Goal: Task Accomplishment & Management: Manage account settings

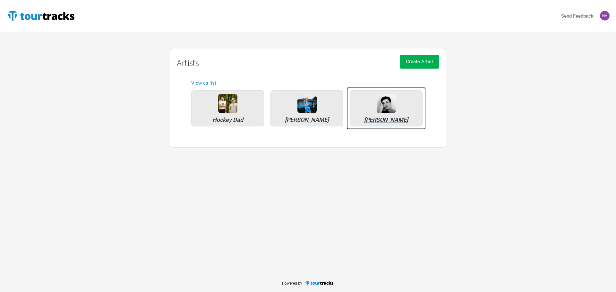
click at [404, 117] on div "[PERSON_NAME]" at bounding box center [386, 120] width 66 height 6
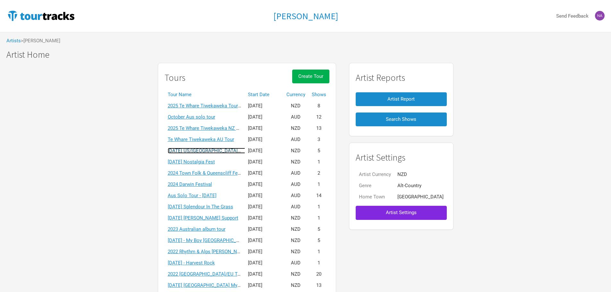
click at [227, 152] on link "[DATE] US/[GEOGRAPHIC_DATA] solo tour" at bounding box center [213, 151] width 91 height 6
click at [227, 152] on div "Marlon Williams Send Feedback Artists > Marlon Williams Marlon Williams Marlon …" at bounding box center [305, 159] width 611 height 318
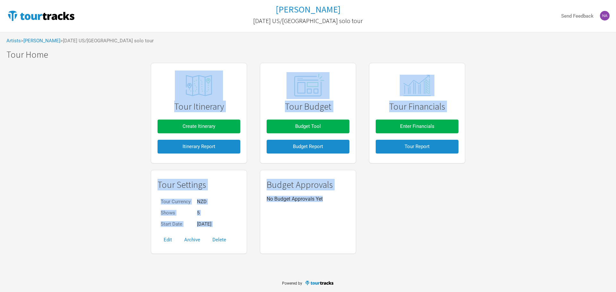
click at [417, 167] on div "Tour Settings Tour Currency NZD Shows 5 Start Date Apr 10, 2025 Edit Archive De…" at bounding box center [307, 212] width 327 height 90
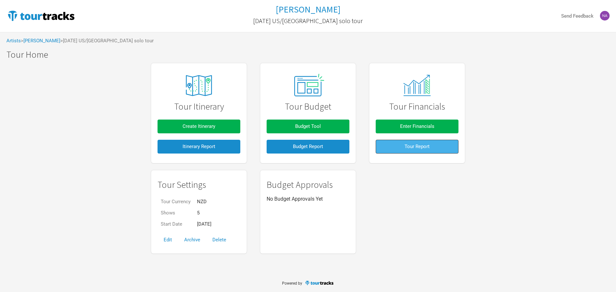
click at [422, 149] on span "Tour Report" at bounding box center [416, 147] width 25 height 6
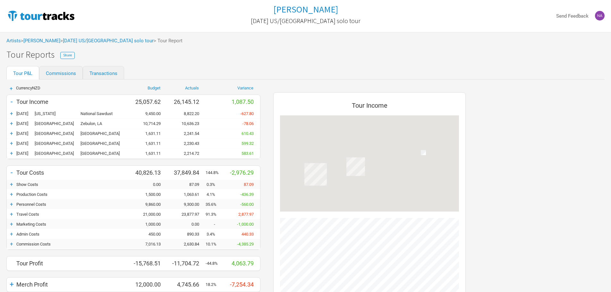
scroll to position [302, 205]
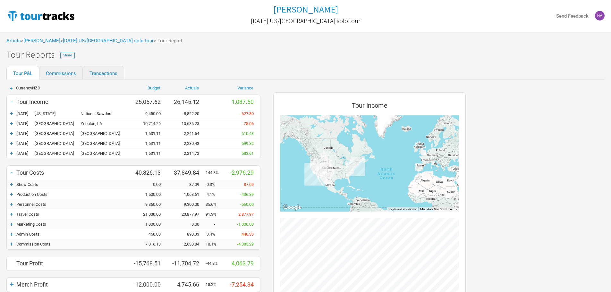
click at [100, 37] on div "Artists > Marlon Williams > April 2025 US/UK solo tour > Tour Report" at bounding box center [305, 41] width 611 height 18
click at [101, 38] on link "[DATE] US/[GEOGRAPHIC_DATA] solo tour" at bounding box center [108, 41] width 91 height 6
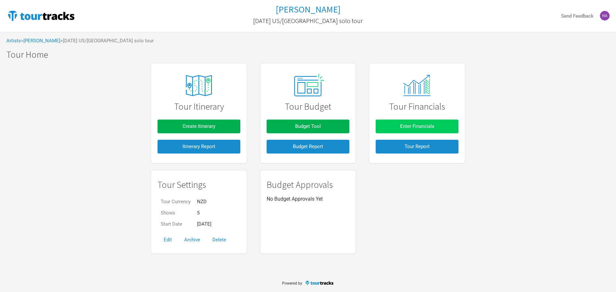
click at [446, 127] on button "Enter Financials" at bounding box center [416, 127] width 83 height 14
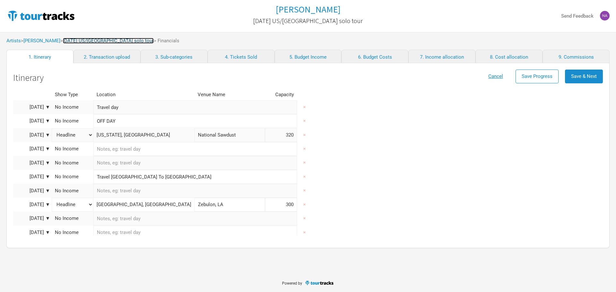
click at [97, 38] on link "[DATE] US/[GEOGRAPHIC_DATA] solo tour" at bounding box center [108, 41] width 91 height 6
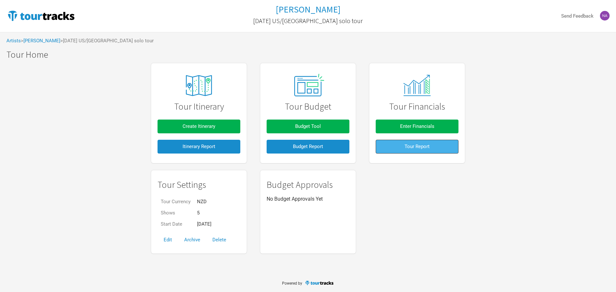
click at [402, 145] on button "Tour Report" at bounding box center [416, 147] width 83 height 14
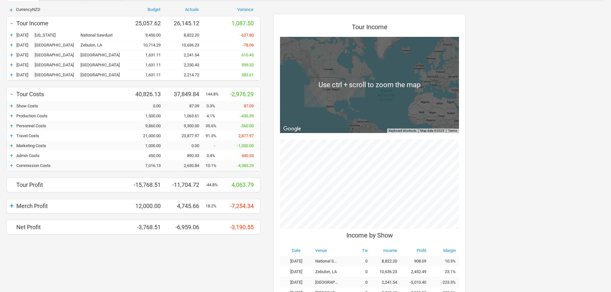
scroll to position [96, 0]
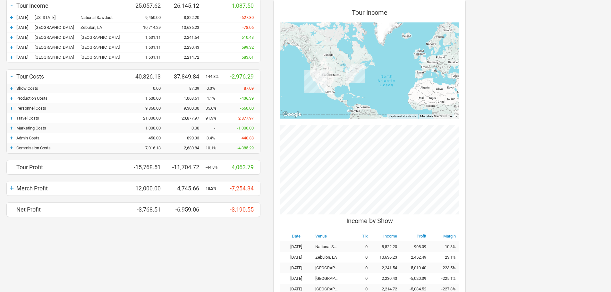
click at [9, 147] on div "+" at bounding box center [12, 148] width 10 height 6
click at [10, 148] on div "+" at bounding box center [12, 148] width 10 height 6
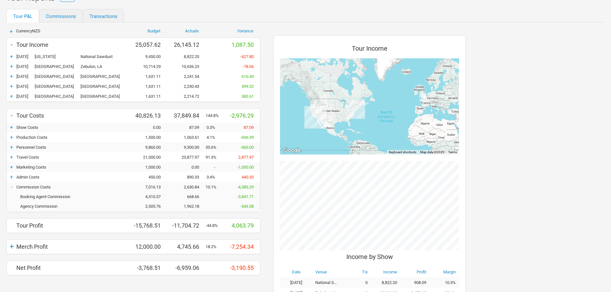
scroll to position [0, 0]
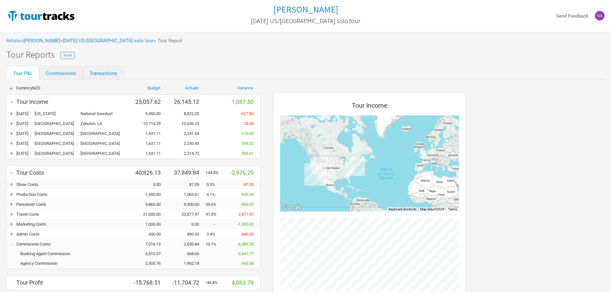
click at [99, 36] on div "Artists > Marlon Williams > April 2025 US/UK solo tour > Tour Report" at bounding box center [305, 41] width 611 height 18
click at [95, 42] on link "April 2025 US/UK solo tour" at bounding box center [108, 41] width 91 height 6
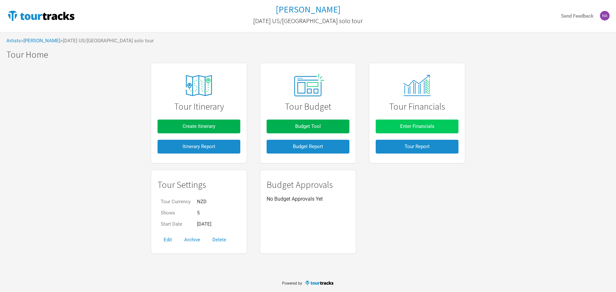
click at [436, 132] on button "Enter Financials" at bounding box center [416, 127] width 83 height 14
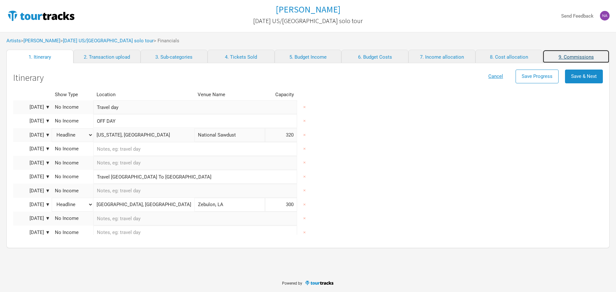
click at [589, 60] on link "9. Commissions" at bounding box center [575, 56] width 67 height 13
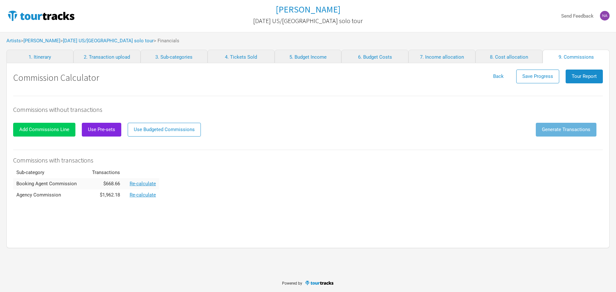
click at [47, 129] on span "Add Commissions Line" at bounding box center [44, 130] width 50 height 6
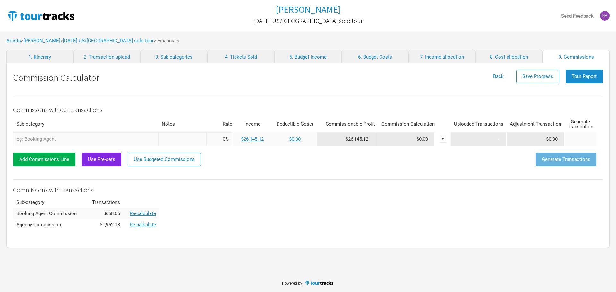
click at [44, 142] on input "text" at bounding box center [85, 139] width 145 height 14
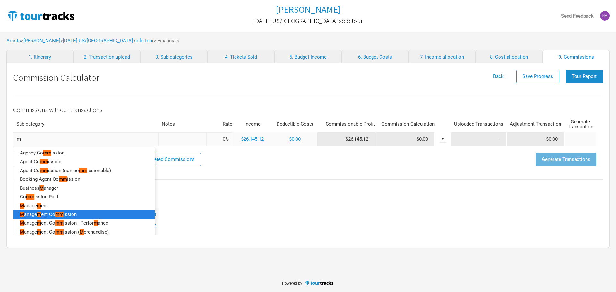
click at [67, 216] on span "ission" at bounding box center [69, 215] width 13 height 6
type input "Management Commission"
click at [67, 216] on td "Booking Agent Commission" at bounding box center [46, 213] width 67 height 11
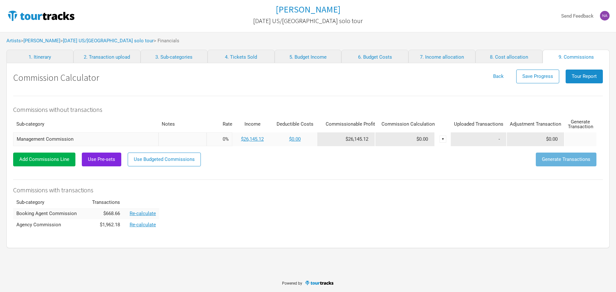
click at [89, 136] on input "Management Commission" at bounding box center [85, 139] width 145 height 14
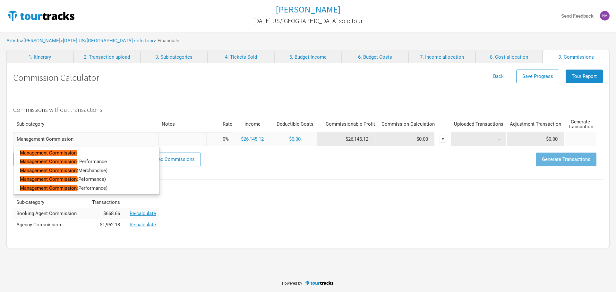
click at [97, 126] on th "Sub-category" at bounding box center [85, 124] width 145 height 16
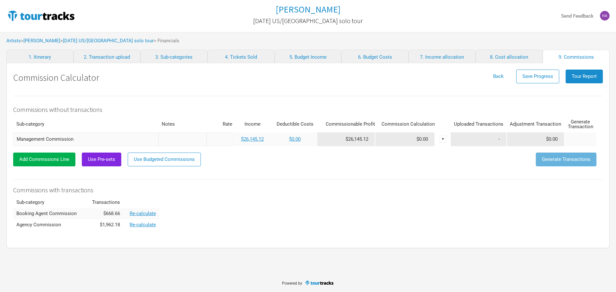
click at [227, 142] on input at bounding box center [219, 139] width 26 height 14
type input "20%"
click at [272, 181] on div "Commissions without transactions Sub-category Notes Rate Income Deductible Cost…" at bounding box center [307, 163] width 589 height 135
click at [296, 141] on link "$0.00" at bounding box center [295, 139] width 12 height 6
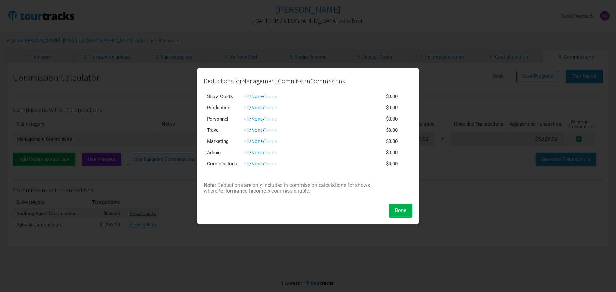
click at [245, 164] on link "All" at bounding box center [246, 164] width 6 height 6
click at [244, 132] on link "All" at bounding box center [246, 130] width 6 height 6
click at [277, 132] on link "Some" at bounding box center [271, 130] width 13 height 6
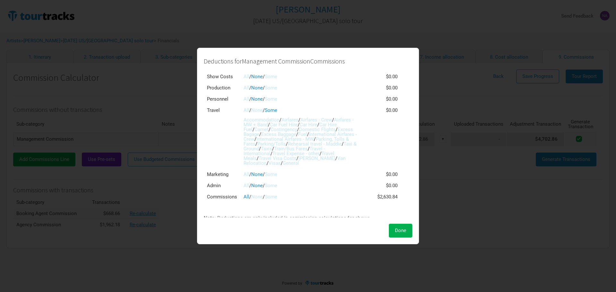
click at [295, 120] on link "Airfares" at bounding box center [289, 120] width 17 height 6
click at [320, 121] on link "Airfares - Crew" at bounding box center [316, 120] width 32 height 6
click at [298, 118] on link "Airfares" at bounding box center [289, 120] width 17 height 6
click at [257, 122] on link "Airfares - MW + Band" at bounding box center [298, 122] width 110 height 11
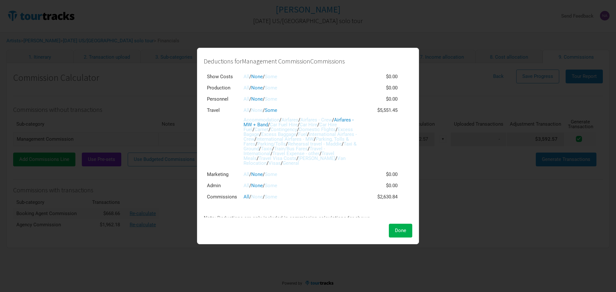
click at [307, 134] on link "Fuel" at bounding box center [302, 134] width 9 height 6
click at [317, 124] on link "Car Hire" at bounding box center [308, 125] width 18 height 6
click at [334, 126] on link "Car Hire Fuel" at bounding box center [289, 127] width 93 height 11
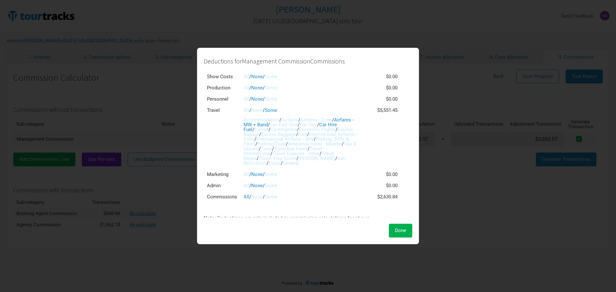
click at [315, 123] on link "Car Hire" at bounding box center [308, 125] width 18 height 6
click at [284, 122] on link "Car Fuel Hire" at bounding box center [284, 125] width 28 height 6
click at [334, 127] on link "Domestic Flights" at bounding box center [317, 130] width 37 height 6
click at [335, 129] on link "Domestic Flights" at bounding box center [317, 130] width 37 height 6
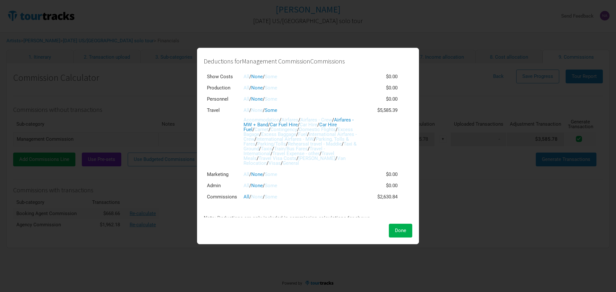
click at [334, 122] on span "/" at bounding box center [333, 120] width 2 height 6
click at [403, 229] on span "Done" at bounding box center [400, 231] width 11 height 6
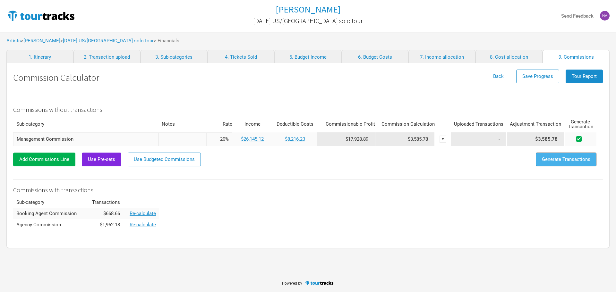
click at [563, 161] on span "Generate Transactions" at bounding box center [566, 159] width 48 height 6
click at [575, 74] on span "Tour Report" at bounding box center [583, 76] width 25 height 6
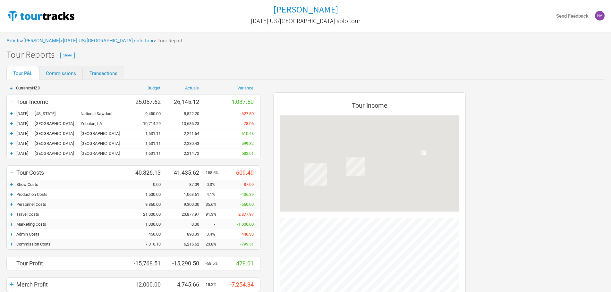
scroll to position [302, 205]
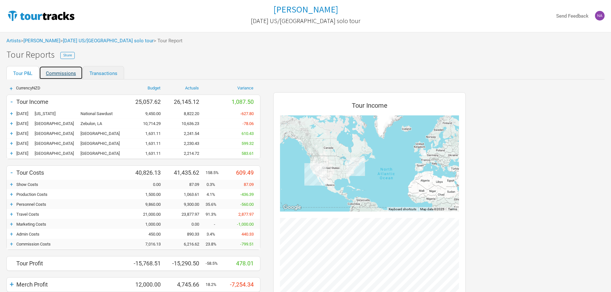
click at [63, 71] on link "Commissions" at bounding box center [61, 72] width 44 height 13
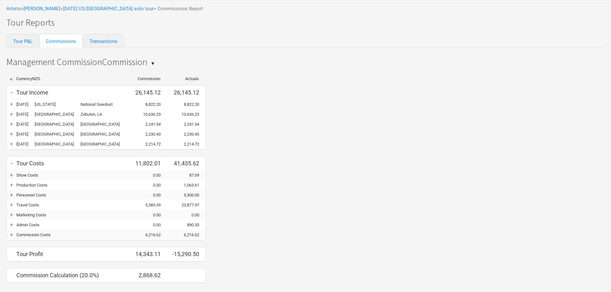
scroll to position [47, 0]
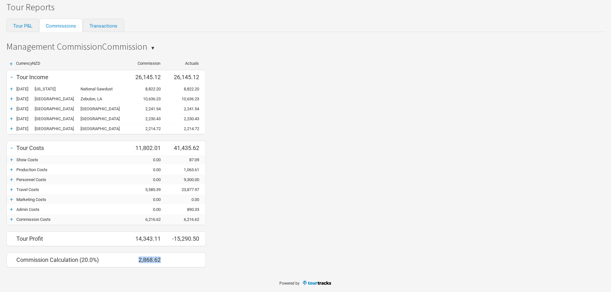
drag, startPoint x: 164, startPoint y: 260, endPoint x: 137, endPoint y: 262, distance: 27.4
click at [137, 262] on div "2,868.62" at bounding box center [148, 259] width 38 height 7
click at [12, 222] on div "+" at bounding box center [12, 219] width 10 height 6
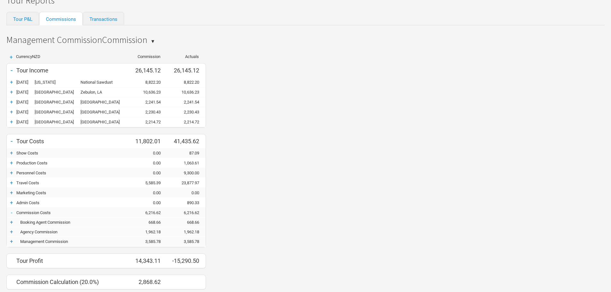
scroll to position [76, 0]
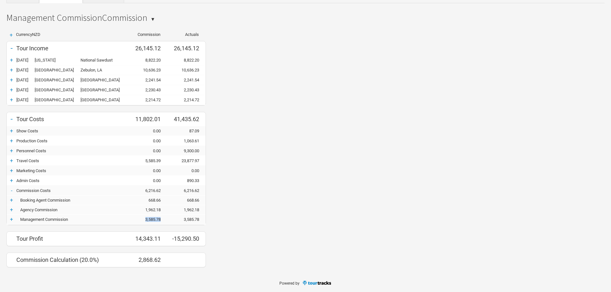
drag, startPoint x: 164, startPoint y: 221, endPoint x: 142, endPoint y: 218, distance: 22.0
click at [142, 218] on div "3,585.78" at bounding box center [148, 219] width 38 height 5
drag, startPoint x: 144, startPoint y: 218, endPoint x: 164, endPoint y: 223, distance: 20.7
click at [164, 223] on div "+ Management Commission 3,585.78 3,585.78" at bounding box center [106, 220] width 199 height 10
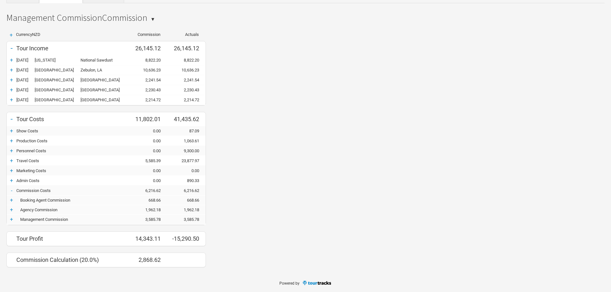
click at [13, 120] on div "-" at bounding box center [12, 118] width 10 height 9
click at [13, 53] on div "- Tour Income 26,145.12 26,145.12" at bounding box center [106, 49] width 199 height 10
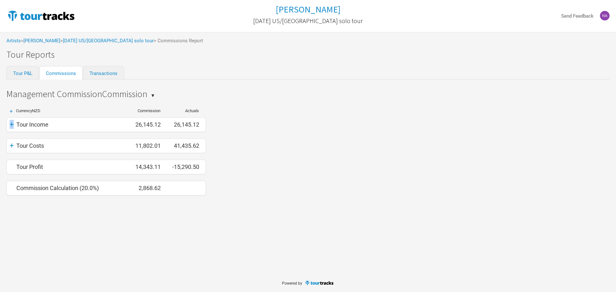
click at [10, 123] on div "+" at bounding box center [12, 124] width 10 height 9
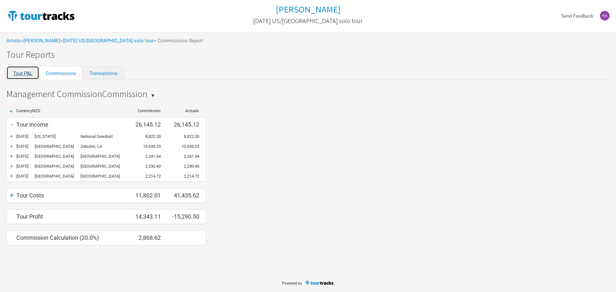
click at [32, 72] on link "Tour P&L" at bounding box center [22, 72] width 33 height 13
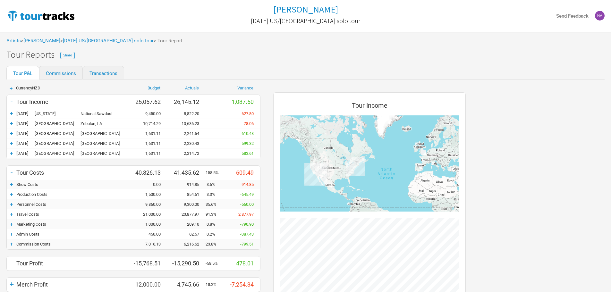
scroll to position [302, 205]
click at [63, 83] on div "+ Currency NZD Budget Actuals Variance - Tour Income 25,057.62 26,145.12 1,087.…" at bounding box center [133, 239] width 267 height 318
click at [61, 71] on link "Commissions" at bounding box center [61, 72] width 44 height 13
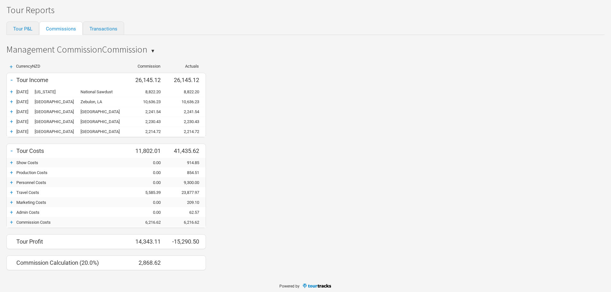
scroll to position [47, 0]
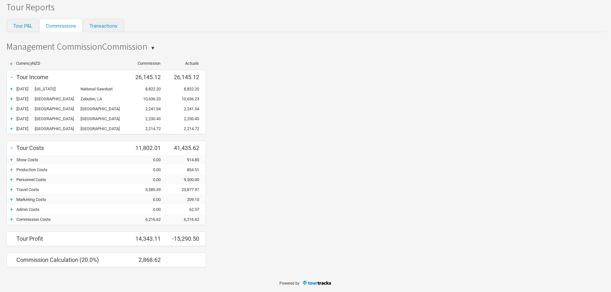
click at [11, 220] on div "+" at bounding box center [12, 219] width 10 height 6
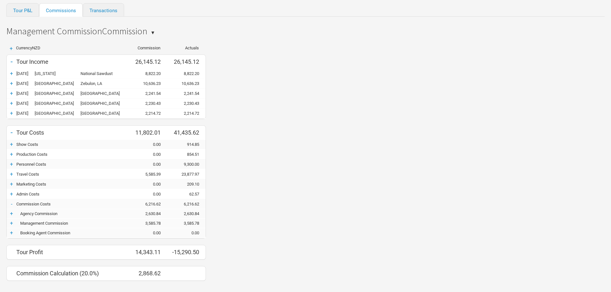
scroll to position [76, 0]
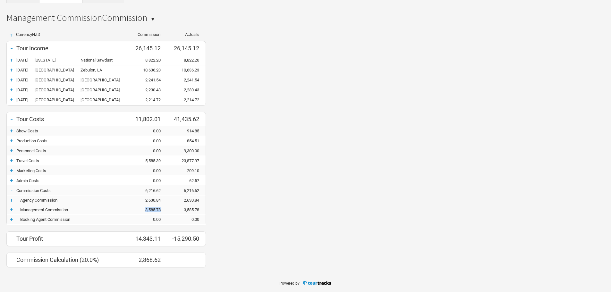
drag, startPoint x: 132, startPoint y: 208, endPoint x: 163, endPoint y: 212, distance: 30.4
click at [163, 212] on div "+ Management Commission 3,585.78 3,585.78" at bounding box center [106, 210] width 199 height 10
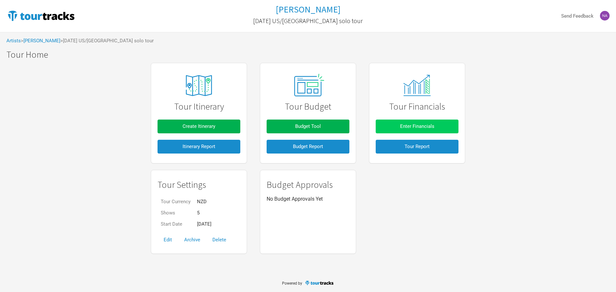
click at [423, 131] on button "Enter Financials" at bounding box center [416, 127] width 83 height 14
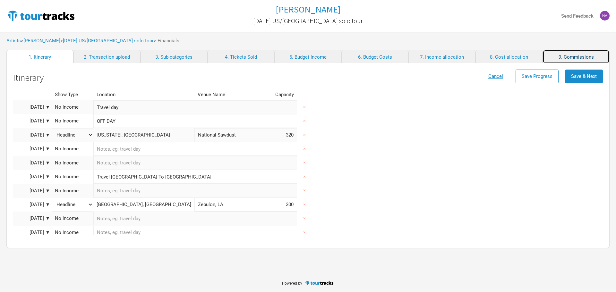
click at [563, 56] on link "9. Commissions" at bounding box center [575, 56] width 67 height 13
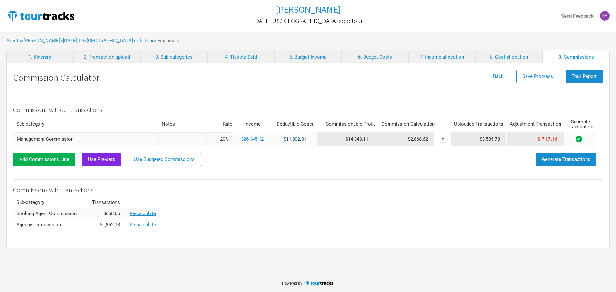
click at [291, 139] on link "$11,802.01" at bounding box center [294, 139] width 23 height 6
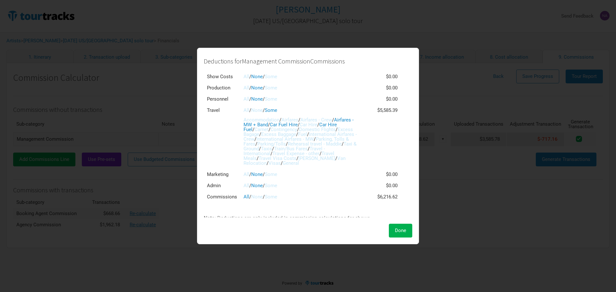
click at [273, 196] on link "Some" at bounding box center [271, 197] width 13 height 6
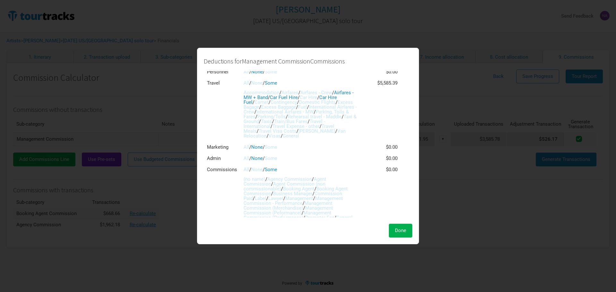
scroll to position [61, 0]
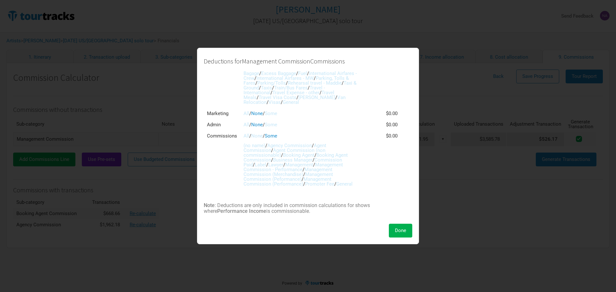
click at [296, 144] on link "Agency Commission" at bounding box center [289, 146] width 45 height 6
click at [338, 155] on link "Booking Agent Commission" at bounding box center [295, 157] width 104 height 11
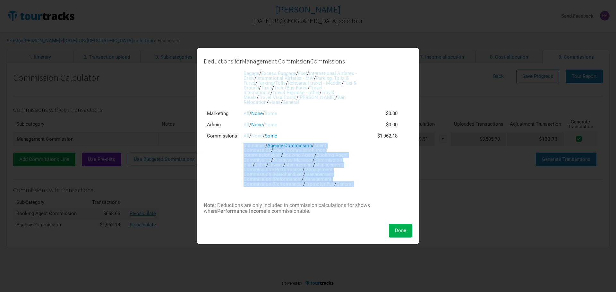
click at [338, 155] on link "Booking Agent Commission" at bounding box center [295, 157] width 104 height 11
click at [366, 162] on td "$2,630.84" at bounding box center [381, 159] width 38 height 59
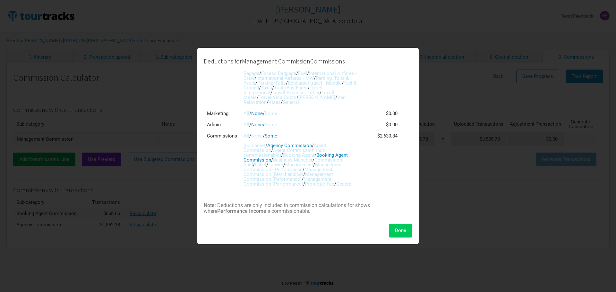
click at [400, 231] on span "Done" at bounding box center [400, 231] width 11 height 6
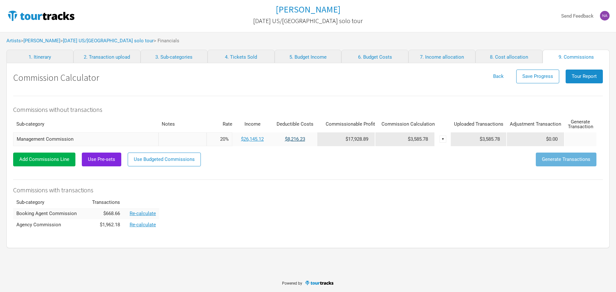
click at [290, 137] on link "$8,216.23" at bounding box center [295, 139] width 20 height 6
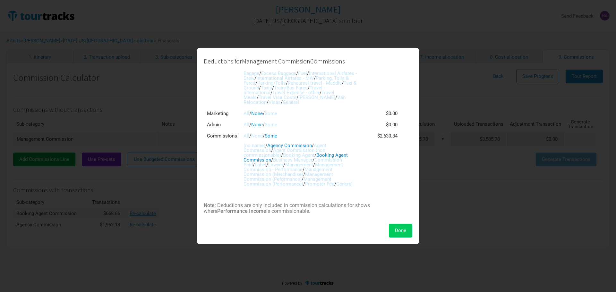
click at [408, 226] on button "Done" at bounding box center [400, 231] width 23 height 14
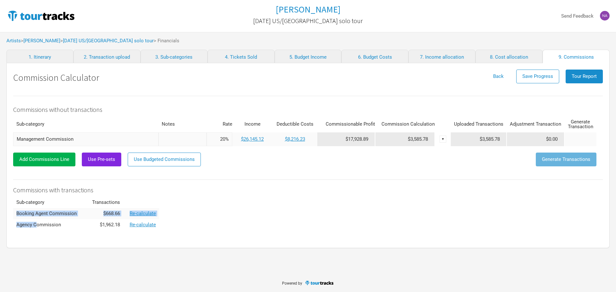
drag, startPoint x: 18, startPoint y: 212, endPoint x: 38, endPoint y: 230, distance: 26.4
click at [38, 230] on tbody "Booking Agent Commission $668.66 Re-calculate Agency Commission $1,962.18 Re-ca…" at bounding box center [86, 219] width 146 height 22
click at [53, 227] on td "Agency Commission" at bounding box center [46, 224] width 67 height 11
click at [101, 54] on link "2. Transaction upload" at bounding box center [106, 56] width 67 height 13
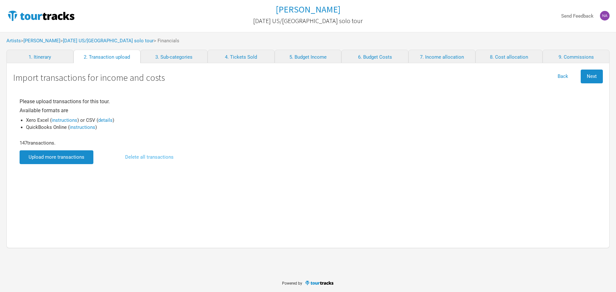
click at [163, 158] on button "Delete all transactions" at bounding box center [149, 157] width 61 height 14
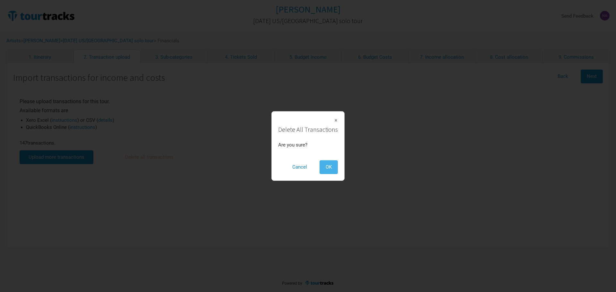
click at [323, 165] on button "OK" at bounding box center [328, 167] width 18 height 14
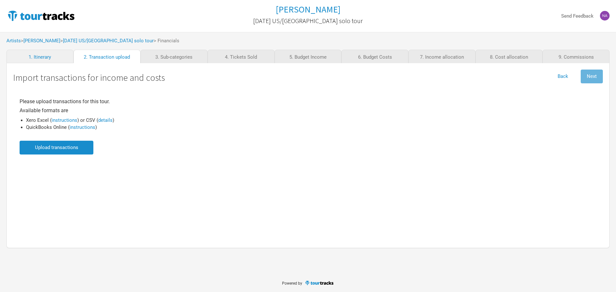
click at [78, 147] on input "file" at bounding box center [57, 148] width 74 height 14
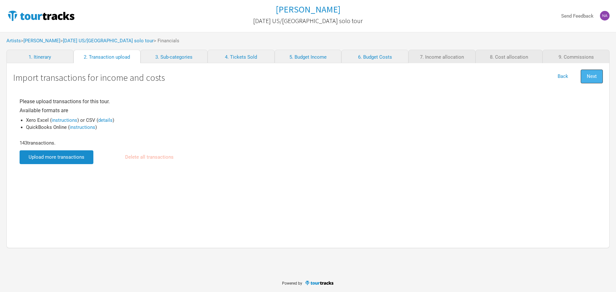
click at [596, 74] on button "Next" at bounding box center [591, 77] width 22 height 14
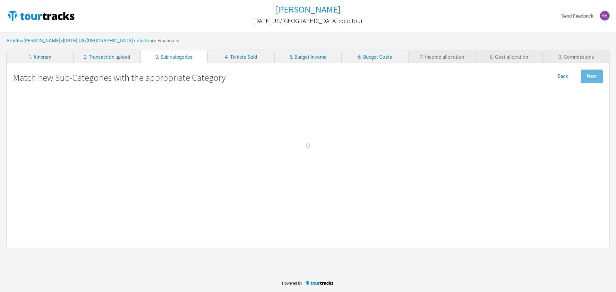
select select "Travel"
select Commission "Commissions"
select Crew "Travel"
select Band "Travel"
select Hire "Production"
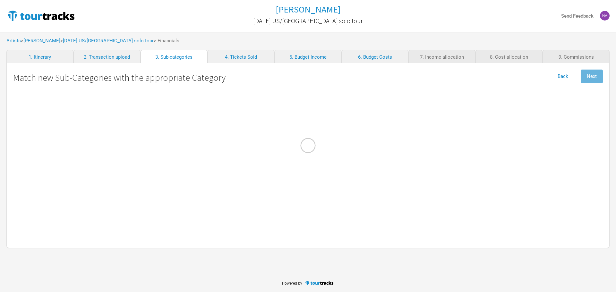
select Charges "Admin"
select Engineer "Personnel"
select Courier "Show Costs"
select Freight "Merch Costs"
select Fees "Merch Costs"
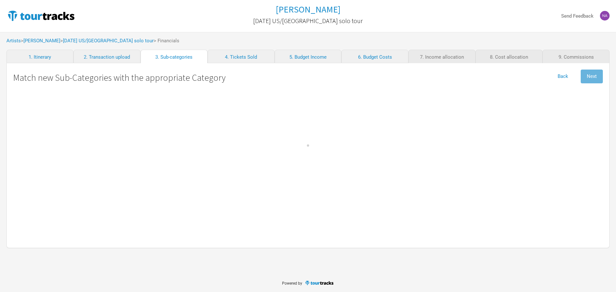
select Expenses "Merch Costs"
select Income "Merch Income"
select Consumables "Production"
select Income "Performance"
select Ground "Travel"
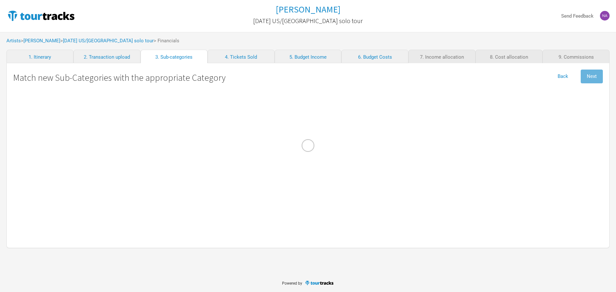
select select "Travel"
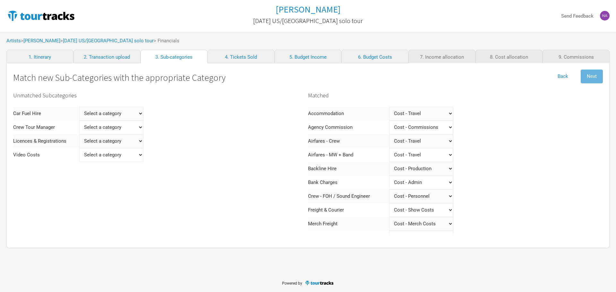
click at [122, 109] on Hire "Select a category Income - Performance Income - Other Income Cost - Show Costs …" at bounding box center [111, 114] width 64 height 14
select Hire "Travel"
select Hire
select Hire "Travel"
click at [129, 126] on Registrations "Select a category Income - Performance Income - Other Income Cost - Show Costs …" at bounding box center [111, 128] width 64 height 14
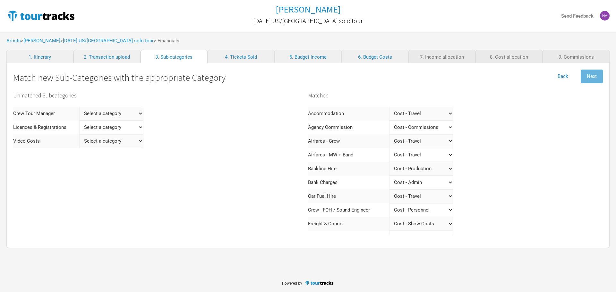
click at [130, 110] on Manager "Select a category Income - Performance Income - Other Income Cost - Show Costs …" at bounding box center [111, 114] width 64 height 14
select Manager "Personnel"
select Manager
select Manager "Personnel"
click at [130, 115] on Registrations "Select a category Income - Performance Income - Other Income Cost - Show Costs …" at bounding box center [111, 114] width 64 height 14
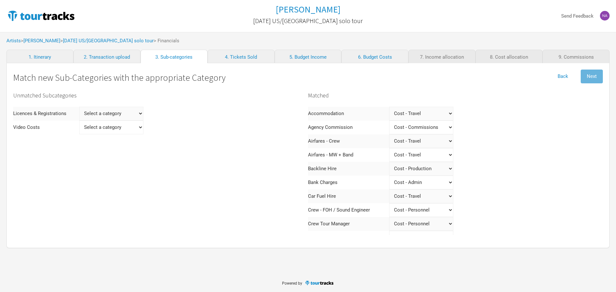
select Registrations "Show Costs"
select Registrations
select Registrations "Show Costs"
click at [106, 109] on Costs "Select a category Income - Performance Income - Other Income Cost - Show Costs …" at bounding box center [85, 114] width 64 height 14
select Costs "Marketing"
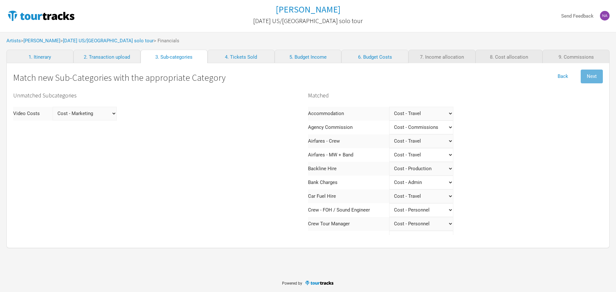
select Costs
select Costs "Marketing"
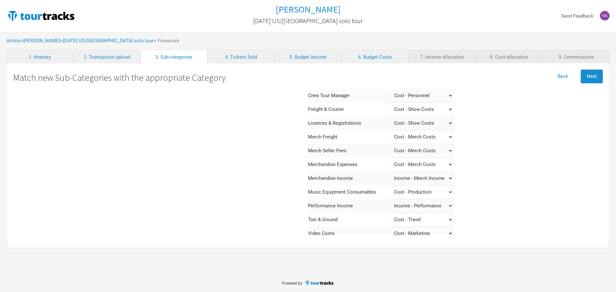
scroll to position [147, 0]
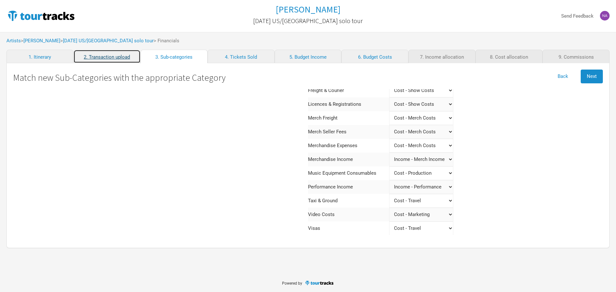
click at [94, 59] on link "2. Transaction upload" at bounding box center [106, 56] width 67 height 13
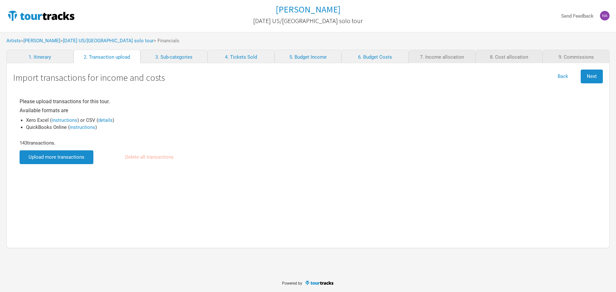
click at [66, 156] on input "file" at bounding box center [57, 157] width 74 height 14
click at [164, 58] on link "3. Sub-categories" at bounding box center [173, 56] width 67 height 13
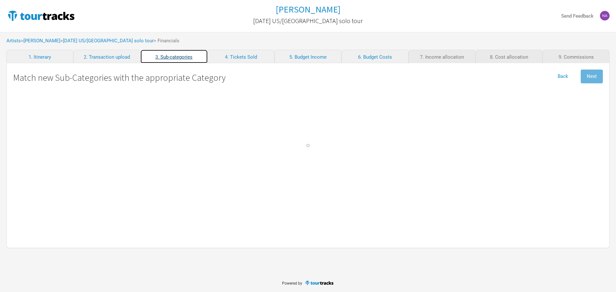
select select "Travel"
select Commission "Commissions"
select Crew "Travel"
select Band "Travel"
select Hire "Production"
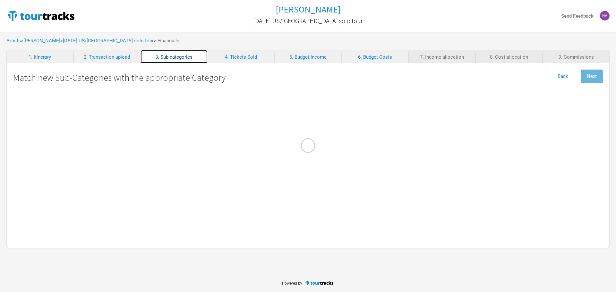
select Charges "Admin"
select Hire "Travel"
select Engineer "Personnel"
select Manager "Personnel"
select Courier "Show Costs"
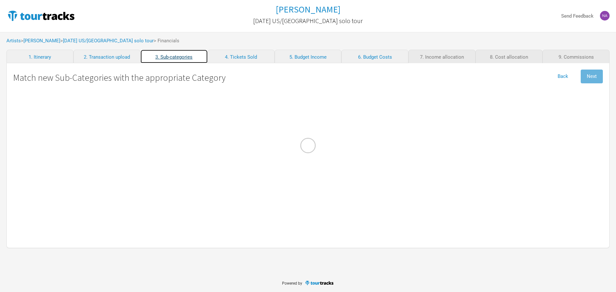
select Registrations "Show Costs"
select Freight "Merch Costs"
select Fees "Merch Costs"
select Expenses "Merch Costs"
select Income "Merch Income"
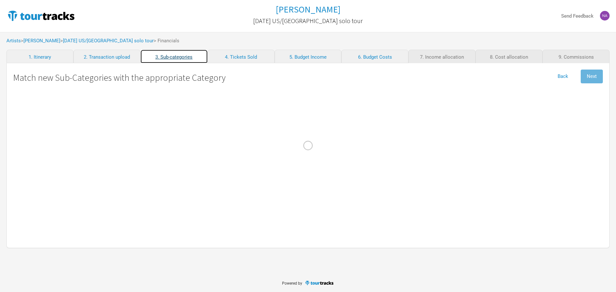
select Consumables "Production"
select Income "Performance"
select Ground "Travel"
select Costs "Marketing"
select select "Travel"
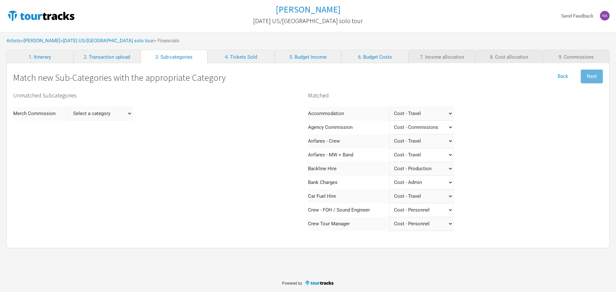
click at [121, 110] on Commission "Select a category Income - Performance Income - Other Income Cost - Show Costs …" at bounding box center [100, 114] width 64 height 14
select Commission "Merch Costs"
select Commission
select Commission "Merch Costs"
click at [588, 80] on button "Next" at bounding box center [591, 77] width 22 height 14
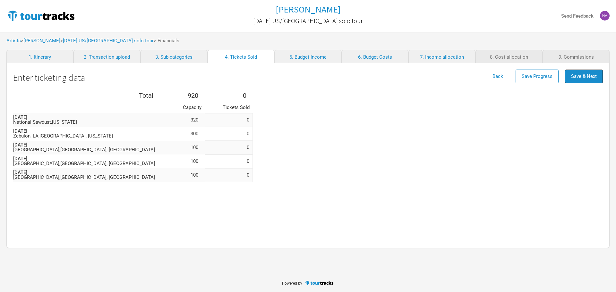
click at [588, 80] on button "Save & Next" at bounding box center [584, 77] width 38 height 14
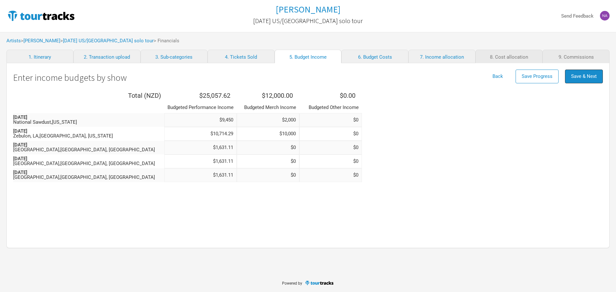
click at [588, 80] on button "Save & Next" at bounding box center [584, 77] width 38 height 14
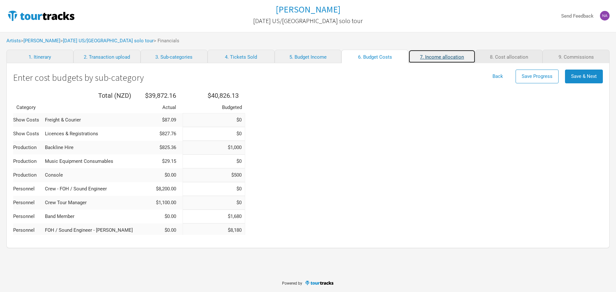
click at [426, 50] on link "7. Income allocation" at bounding box center [441, 56] width 67 height 13
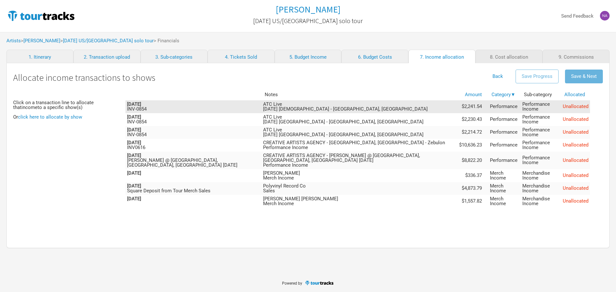
click at [580, 107] on span "Unallocated" at bounding box center [575, 107] width 26 height 6
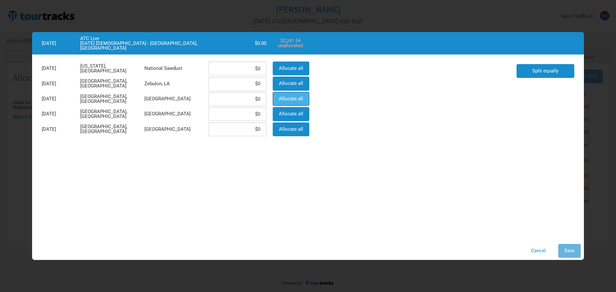
click at [288, 97] on span "Allocate all" at bounding box center [291, 99] width 24 height 6
type input "$2,241.54"
click at [566, 247] on button "Save" at bounding box center [569, 251] width 22 height 14
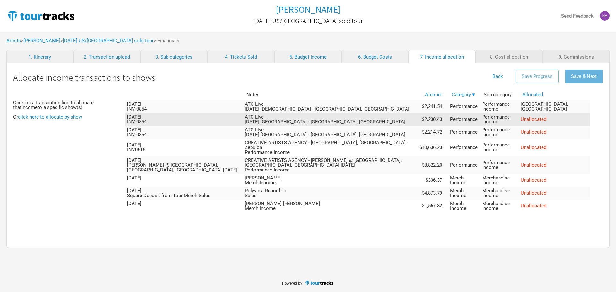
click at [568, 116] on td "Unallocated" at bounding box center [554, 119] width 71 height 13
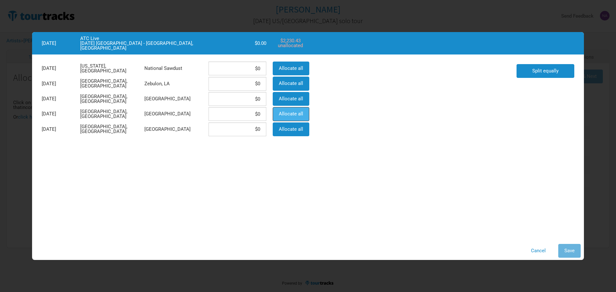
click at [299, 113] on span "Allocate all" at bounding box center [291, 114] width 24 height 6
type input "$2,230.43"
click at [569, 248] on span "Save" at bounding box center [569, 251] width 10 height 6
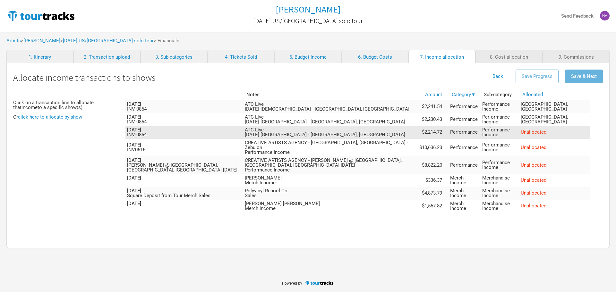
click at [546, 134] on span "Unallocated" at bounding box center [533, 132] width 26 height 6
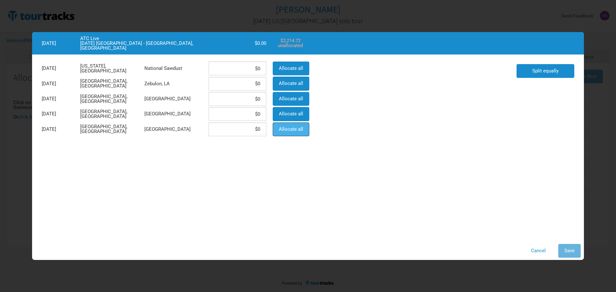
click at [305, 132] on button "Allocate all" at bounding box center [291, 129] width 37 height 14
type input "$2,214.72"
click at [577, 250] on button "Save" at bounding box center [569, 251] width 22 height 14
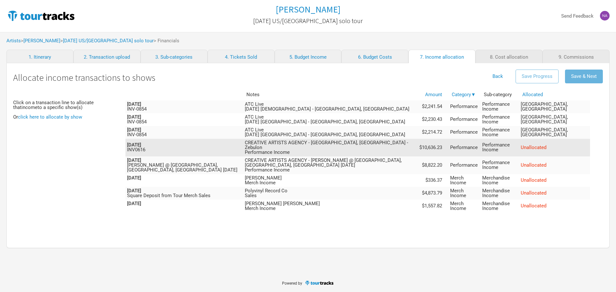
click at [546, 145] on span "Unallocated" at bounding box center [533, 148] width 26 height 6
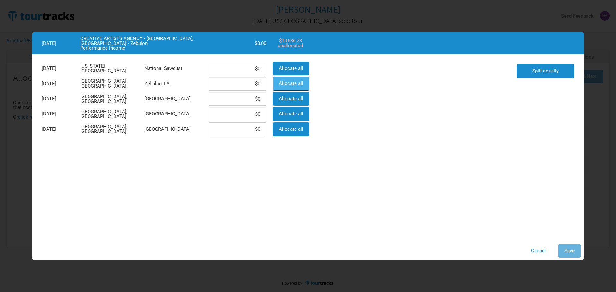
click at [294, 85] on span "Allocate all" at bounding box center [291, 83] width 24 height 6
type input "$10,636.23"
click at [571, 249] on span "Save" at bounding box center [569, 251] width 10 height 6
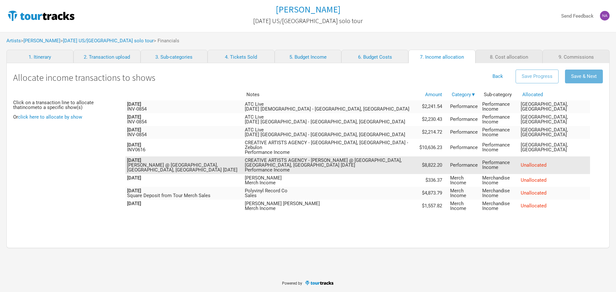
click at [546, 163] on span "Unallocated" at bounding box center [533, 165] width 26 height 6
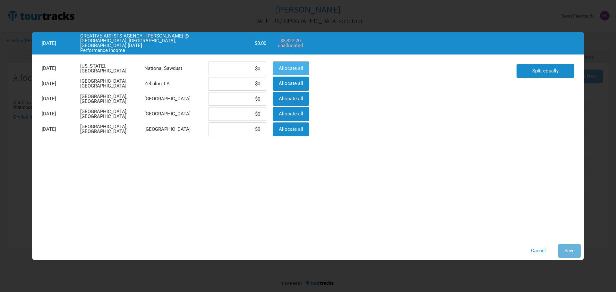
click at [284, 63] on button "Allocate all" at bounding box center [291, 69] width 37 height 14
type input "$8,822.2"
click at [569, 250] on span "Save" at bounding box center [569, 251] width 10 height 6
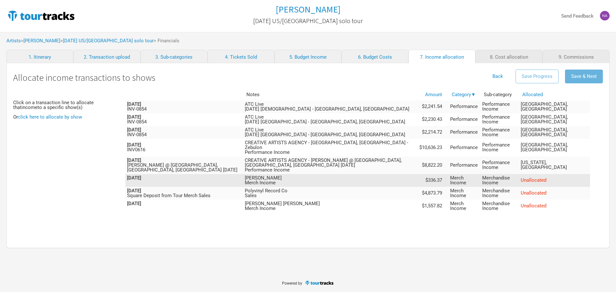
click at [546, 177] on span "Unallocated" at bounding box center [533, 180] width 26 height 6
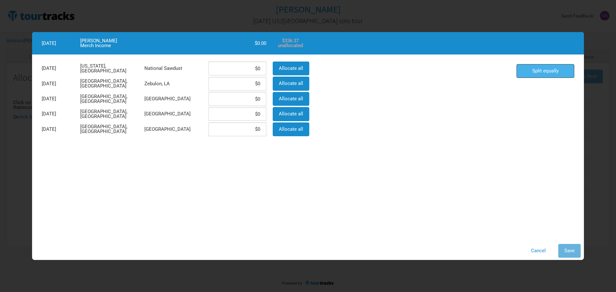
click at [553, 70] on span "Split equally" at bounding box center [545, 71] width 26 height 6
type input "$67.27"
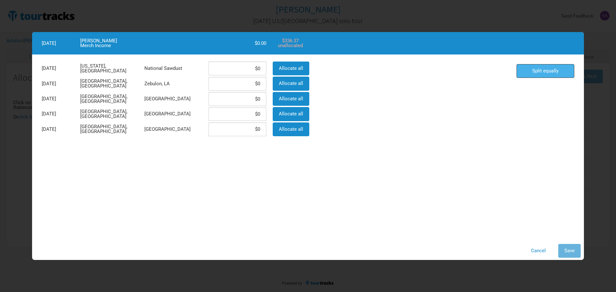
type input "$67.27"
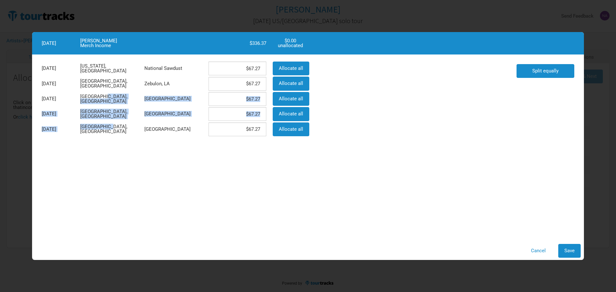
drag, startPoint x: 104, startPoint y: 100, endPoint x: 107, endPoint y: 131, distance: 31.3
click at [107, 131] on div "Apr 10, 2025 New York, United States National Sawdust $67.27 Allocate all Apr 1…" at bounding box center [275, 99] width 475 height 76
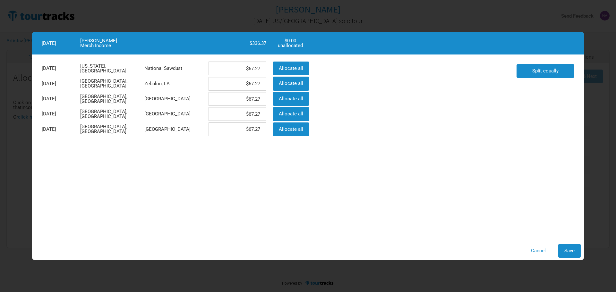
click at [169, 158] on div "Apr 10, 2025 New York, United States National Sawdust $67.27 Allocate all Apr 1…" at bounding box center [307, 148] width 551 height 186
drag, startPoint x: 239, startPoint y: 72, endPoint x: 269, endPoint y: 68, distance: 29.7
click at [269, 68] on div "$67.27" at bounding box center [237, 68] width 64 height 15
type input "$0"
drag, startPoint x: 239, startPoint y: 83, endPoint x: 279, endPoint y: 88, distance: 40.4
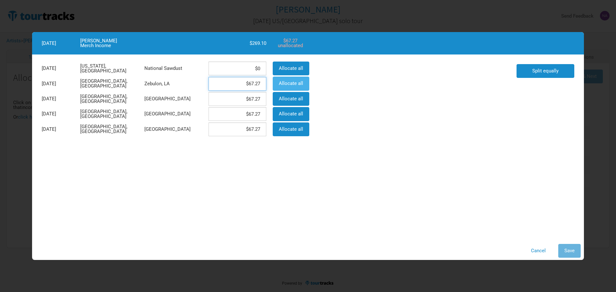
click at [279, 88] on div "Apr 15, 2025 Los Angeles, United States Zebulon, LA $67.27 Allocate all" at bounding box center [174, 83] width 273 height 15
type input "$0"
drag, startPoint x: 231, startPoint y: 97, endPoint x: 280, endPoint y: 105, distance: 50.1
click at [280, 105] on div "Apr 23, 2025 London, United Kingdom St Pancras Old Church $67.27 Allocate all" at bounding box center [174, 98] width 273 height 15
type input "$112.13"
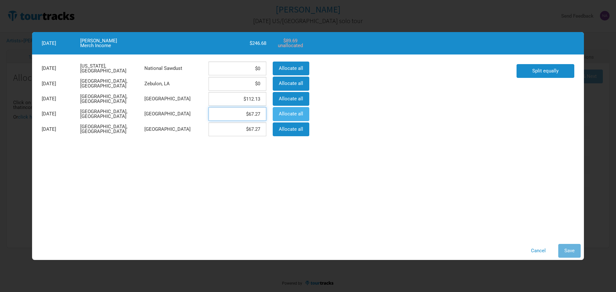
drag, startPoint x: 237, startPoint y: 113, endPoint x: 285, endPoint y: 119, distance: 48.8
click at [285, 119] on div "Apr 24, 2025 London, United Kingdom St Pancras Old Church $67.27 Allocate all" at bounding box center [174, 113] width 273 height 15
type input "$112.13"
click at [278, 181] on div "Apr 10, 2025 New York, United States National Sawdust $0 Allocate all Apr 15, 2…" at bounding box center [307, 148] width 551 height 186
drag, startPoint x: 277, startPoint y: 128, endPoint x: 291, endPoint y: 128, distance: 13.8
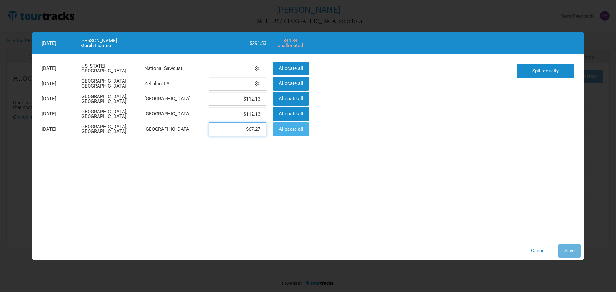
click at [291, 128] on div "Apr 25, 2025 London, United Kingdom St Pancras Old Church $67.27 Allocate all" at bounding box center [174, 129] width 273 height 15
type input "$112.11"
click at [369, 177] on div "Apr 10, 2025 New York, United States National Sawdust $0 Allocate all Apr 15, 2…" at bounding box center [307, 148] width 551 height 186
click at [570, 253] on span "Save" at bounding box center [569, 251] width 10 height 6
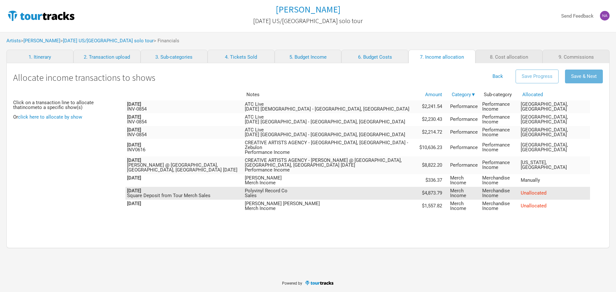
click at [325, 189] on td "Polyvinyl Record Co Sales" at bounding box center [330, 193] width 174 height 13
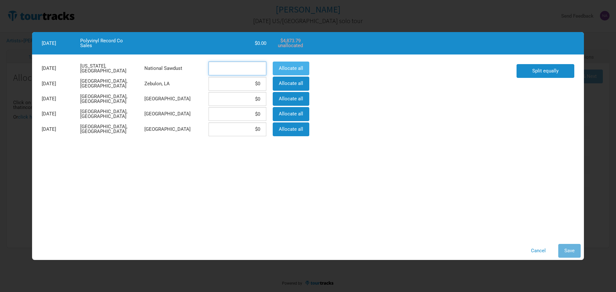
drag, startPoint x: 241, startPoint y: 63, endPoint x: 274, endPoint y: 71, distance: 33.8
click at [274, 71] on div "Apr 10, 2025 New York, United States National Sawdust Allocate all" at bounding box center [174, 68] width 273 height 15
type input "$2,436.89"
drag, startPoint x: 240, startPoint y: 82, endPoint x: 249, endPoint y: 83, distance: 8.7
click at [249, 83] on input at bounding box center [237, 84] width 58 height 14
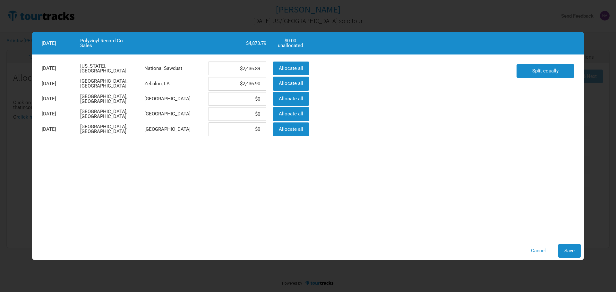
type input "$2,436.9"
click at [447, 133] on div "Apr 10, 2025 New York, United States National Sawdust $2,436.89 Allocate all Ap…" at bounding box center [275, 99] width 475 height 76
click at [576, 253] on button "Save" at bounding box center [569, 251] width 22 height 14
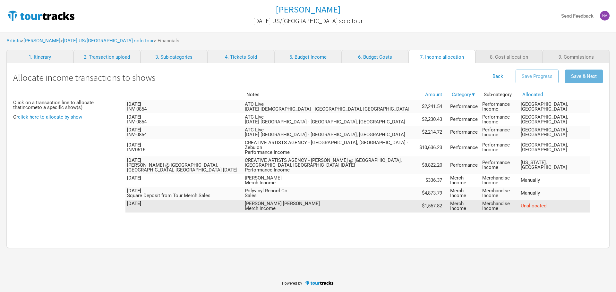
click at [355, 200] on td "Rosie Alena Merch Income" at bounding box center [330, 206] width 174 height 13
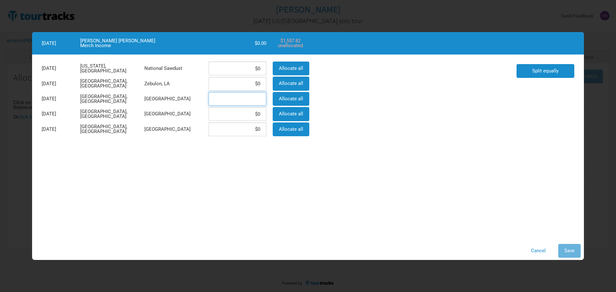
click at [249, 97] on input at bounding box center [237, 99] width 58 height 14
type input "$519.27"
click at [257, 114] on input at bounding box center [237, 114] width 58 height 14
type input "$519.27"
drag, startPoint x: 249, startPoint y: 128, endPoint x: 270, endPoint y: 129, distance: 20.8
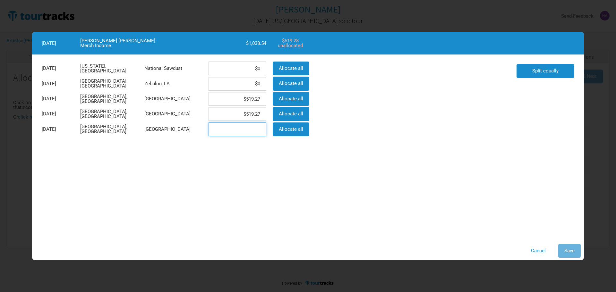
click at [270, 129] on div "Apr 25, 2025 London, United Kingdom St Pancras Old Church Allocate all" at bounding box center [174, 129] width 273 height 15
type input "$519.28"
click at [298, 162] on div "Apr 10, 2025 New York, United States National Sawdust $0 Allocate all Apr 15, 2…" at bounding box center [307, 148] width 551 height 186
click at [575, 250] on button "Save" at bounding box center [569, 251] width 22 height 14
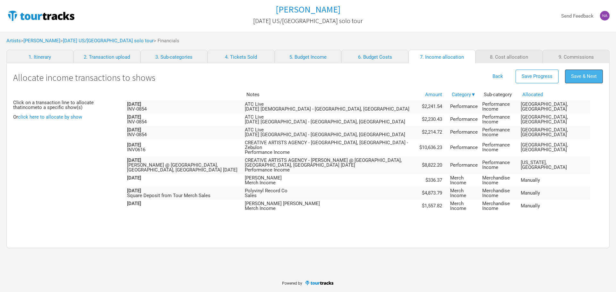
click at [583, 76] on span "Save & Next" at bounding box center [584, 76] width 26 height 6
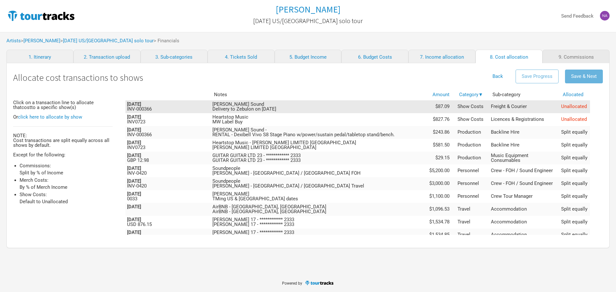
click at [570, 106] on span "Unallocated" at bounding box center [574, 107] width 26 height 6
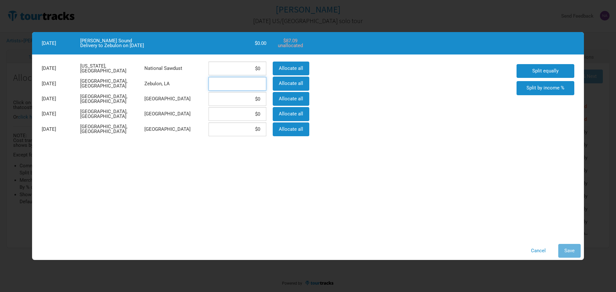
click at [243, 84] on input at bounding box center [237, 84] width 58 height 14
type input "$87.09"
click at [565, 249] on span "Save" at bounding box center [569, 251] width 10 height 6
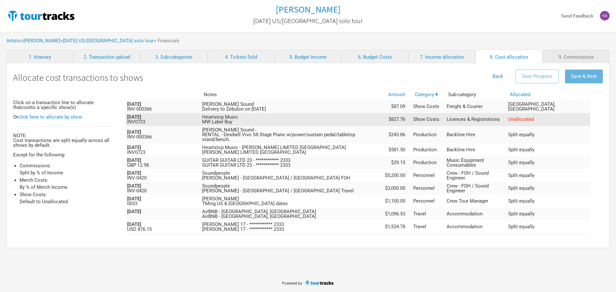
click at [562, 119] on td "Unallocated" at bounding box center [547, 119] width 83 height 13
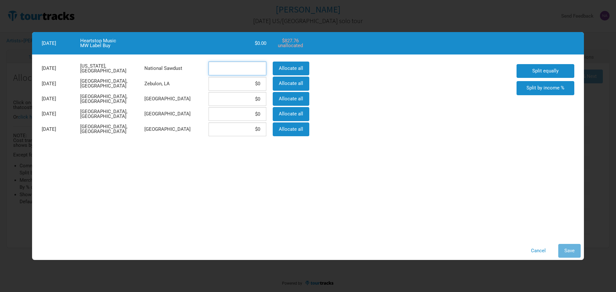
click at [250, 72] on input at bounding box center [237, 69] width 58 height 14
type input "$0"
click at [248, 65] on input at bounding box center [237, 69] width 58 height 14
type input "$827.76"
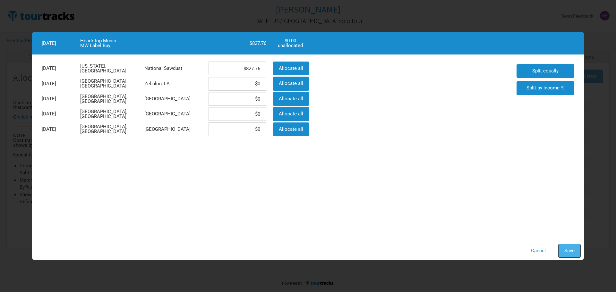
click at [567, 252] on span "Save" at bounding box center [569, 251] width 10 height 6
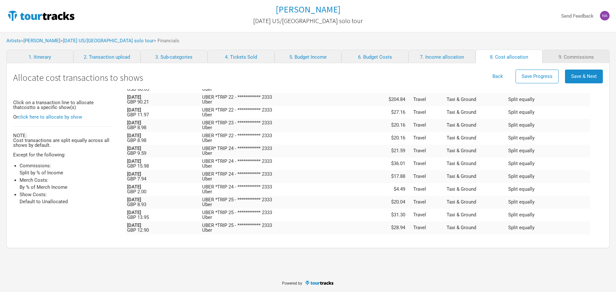
scroll to position [898, 0]
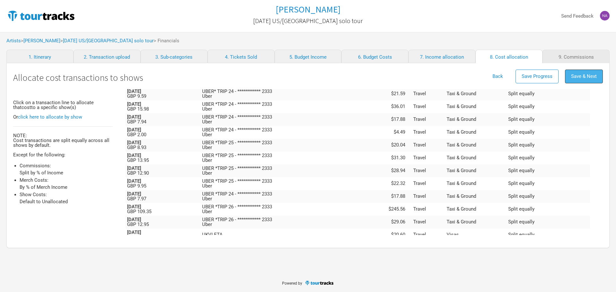
click at [576, 81] on button "Save & Next" at bounding box center [584, 77] width 38 height 14
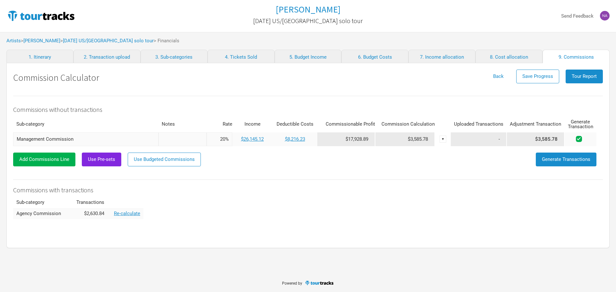
click at [315, 171] on div "Commissions without transactions Sub-category Notes Rate Income Deductible Cost…" at bounding box center [307, 157] width 589 height 123
click at [298, 139] on link "$8,216.23" at bounding box center [295, 139] width 20 height 6
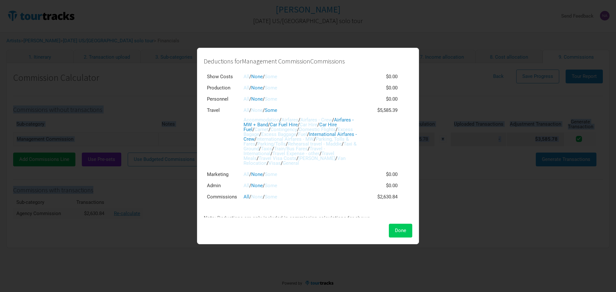
click at [395, 230] on span "Done" at bounding box center [400, 231] width 11 height 6
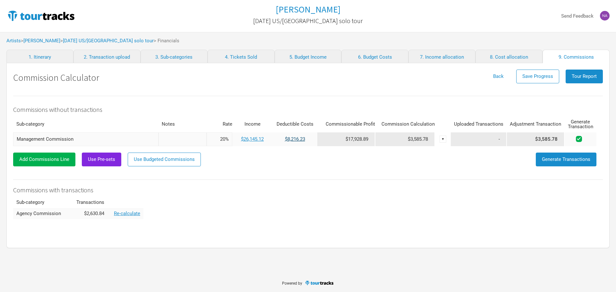
click at [299, 139] on link "$8,216.23" at bounding box center [295, 139] width 20 height 6
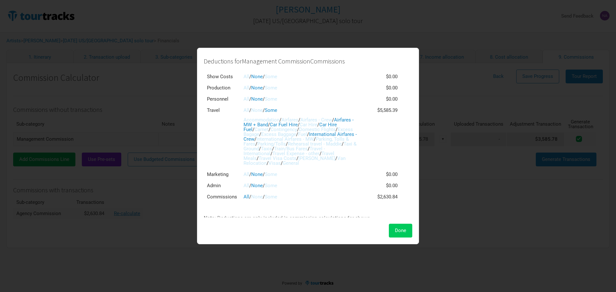
click at [407, 230] on button "Done" at bounding box center [400, 231] width 23 height 14
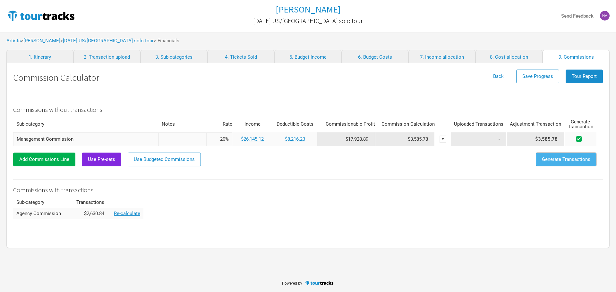
click at [542, 159] on span "Generate Transactions" at bounding box center [566, 159] width 48 height 6
click at [301, 137] on link "$11,802.01" at bounding box center [294, 139] width 23 height 6
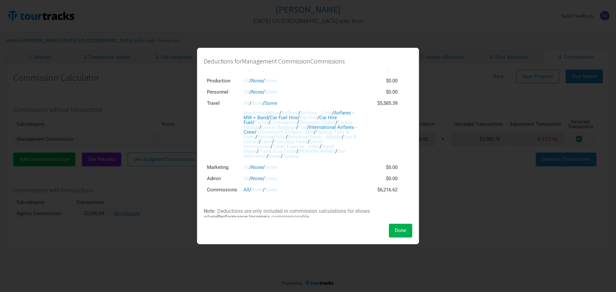
scroll to position [13, 0]
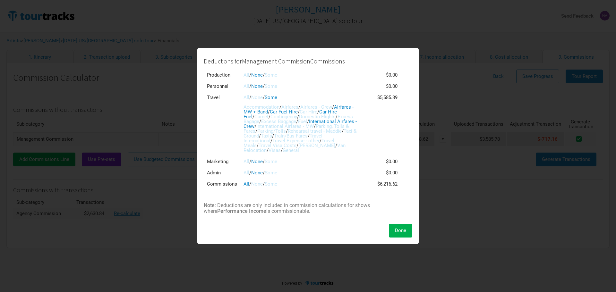
click at [271, 185] on link "Some" at bounding box center [271, 184] width 13 height 6
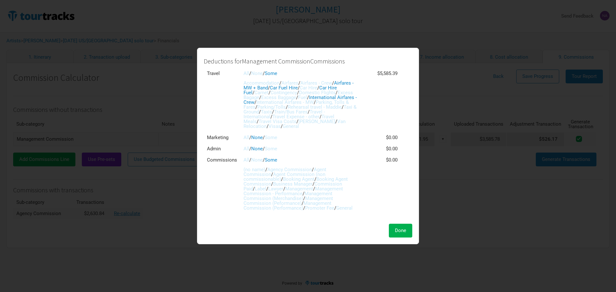
scroll to position [61, 0]
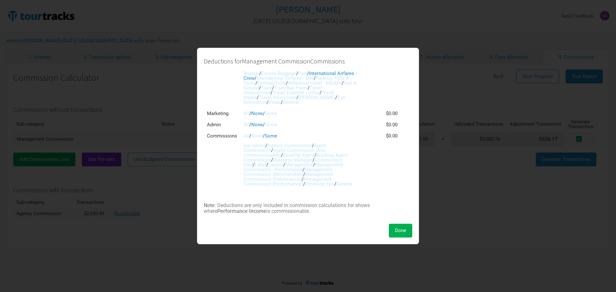
click at [321, 146] on link "Agent Commission" at bounding box center [284, 148] width 83 height 11
click at [304, 150] on link "Agent Commission (non commissionable)" at bounding box center [284, 152] width 82 height 11
click at [335, 156] on link "Booking Agent Commission" at bounding box center [295, 157] width 104 height 11
click at [309, 155] on link "Booking Agent" at bounding box center [298, 155] width 31 height 6
click at [292, 144] on link "Agency Commission" at bounding box center [289, 146] width 45 height 6
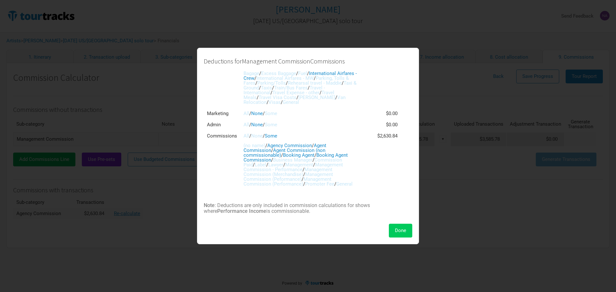
click at [400, 230] on span "Done" at bounding box center [400, 231] width 11 height 6
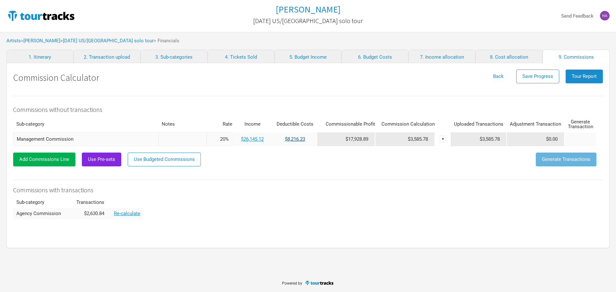
click at [300, 140] on link "$8,216.23" at bounding box center [295, 139] width 20 height 6
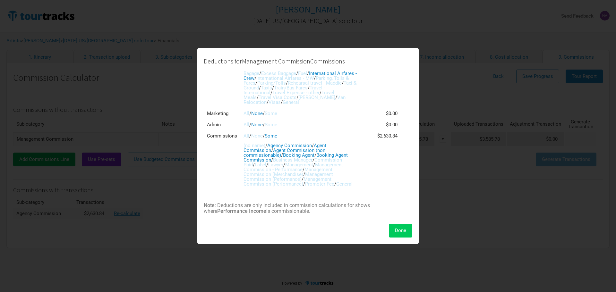
click at [401, 229] on span "Done" at bounding box center [400, 231] width 11 height 6
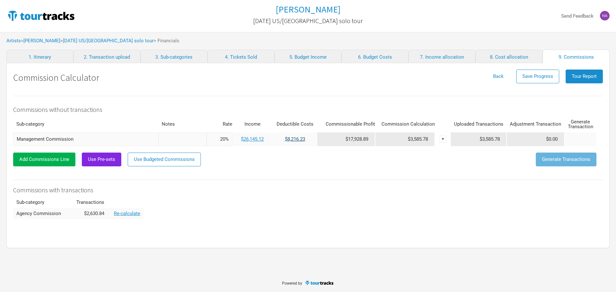
click at [299, 137] on link "$8,216.23" at bounding box center [295, 139] width 20 height 6
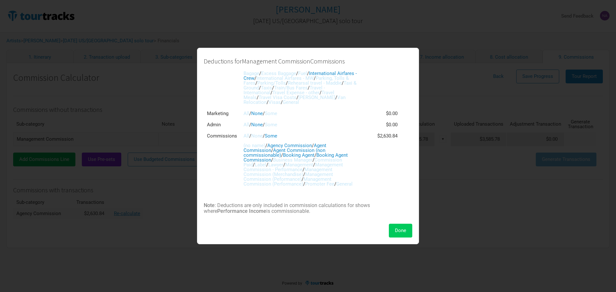
click at [406, 229] on span "Done" at bounding box center [400, 231] width 11 height 6
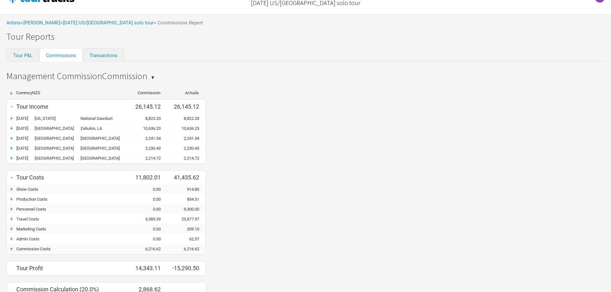
scroll to position [47, 0]
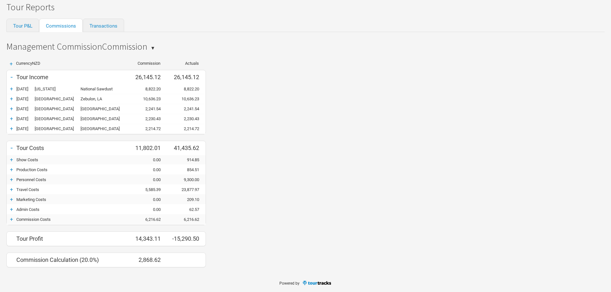
click at [46, 219] on div "Commission Costs" at bounding box center [72, 219] width 112 height 5
click at [11, 220] on div "+" at bounding box center [12, 219] width 10 height 6
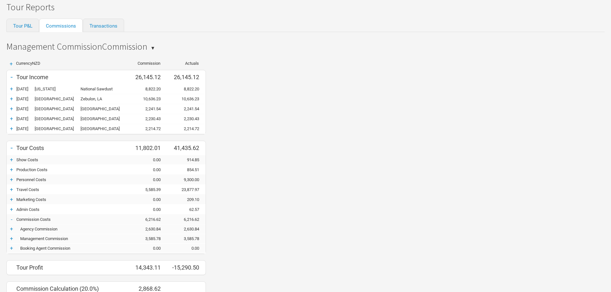
click at [11, 220] on div "-" at bounding box center [12, 219] width 10 height 6
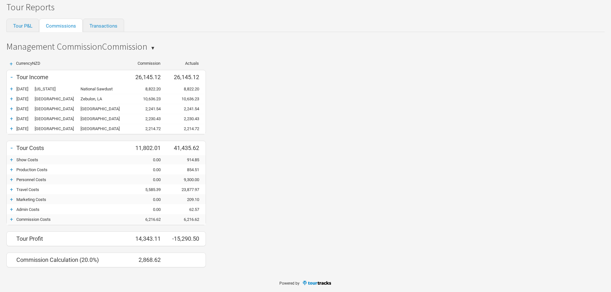
click at [11, 220] on div "+" at bounding box center [12, 219] width 10 height 6
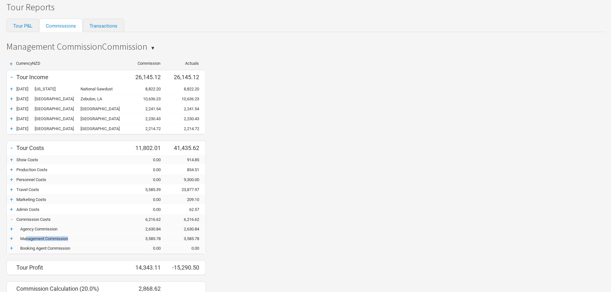
drag, startPoint x: 25, startPoint y: 239, endPoint x: 72, endPoint y: 242, distance: 47.2
click at [72, 242] on div "+ Management Commission 3,585.78 3,585.78" at bounding box center [106, 239] width 199 height 10
click at [316, 237] on div "+ Currency NZD Commission Actuals - Tour Income 26,145.12 26,145.12 + [DATE] [U…" at bounding box center [305, 179] width 611 height 248
